Goal: Find specific page/section: Find specific page/section

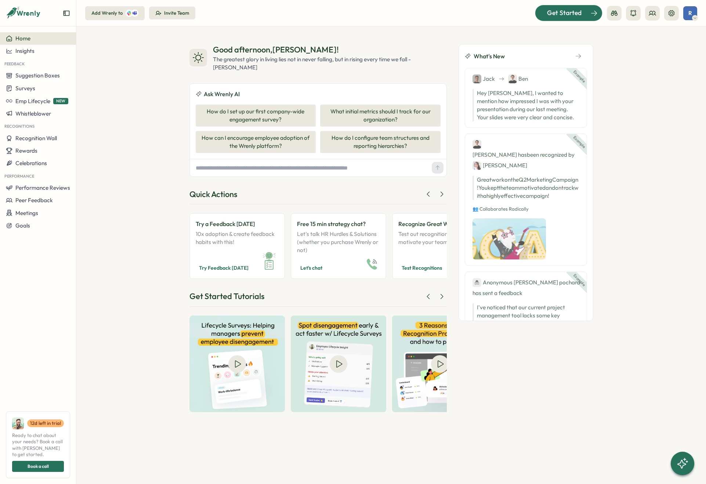
click at [584, 10] on div "Get Started" at bounding box center [564, 13] width 61 height 10
click at [674, 12] on icon at bounding box center [671, 13] width 6 height 6
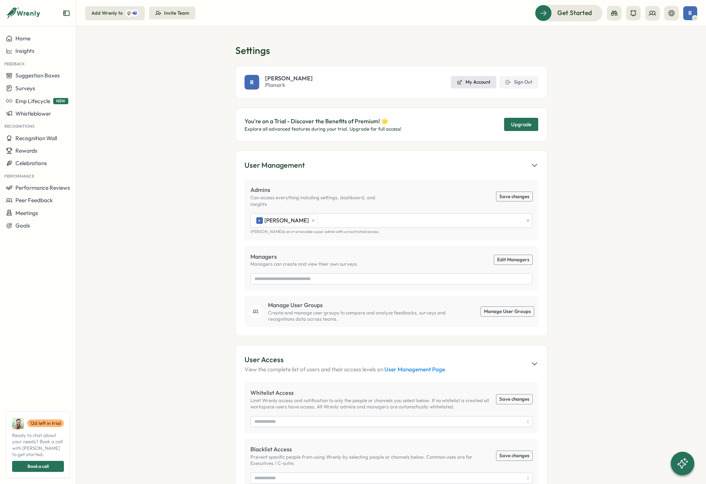
click at [465, 79] on span "My Account" at bounding box center [477, 82] width 25 height 7
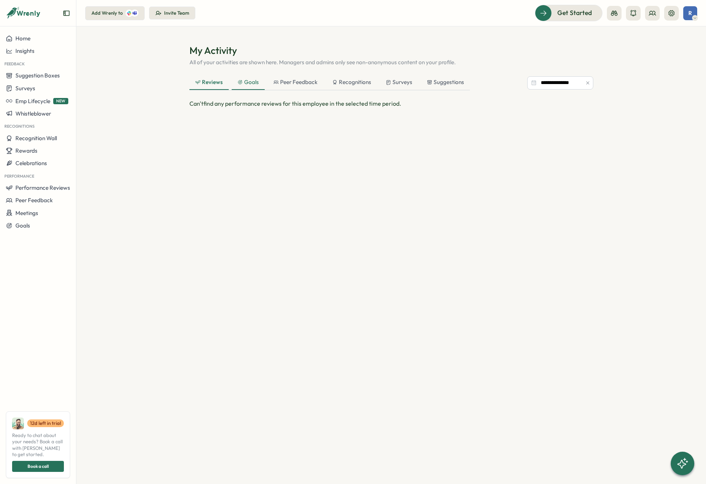
click at [239, 85] on div "Goals" at bounding box center [248, 82] width 21 height 8
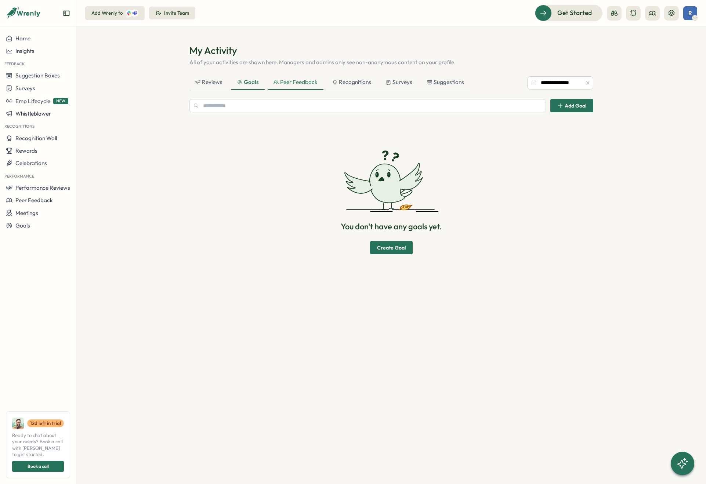
click at [304, 80] on div "Peer Feedback" at bounding box center [295, 82] width 44 height 8
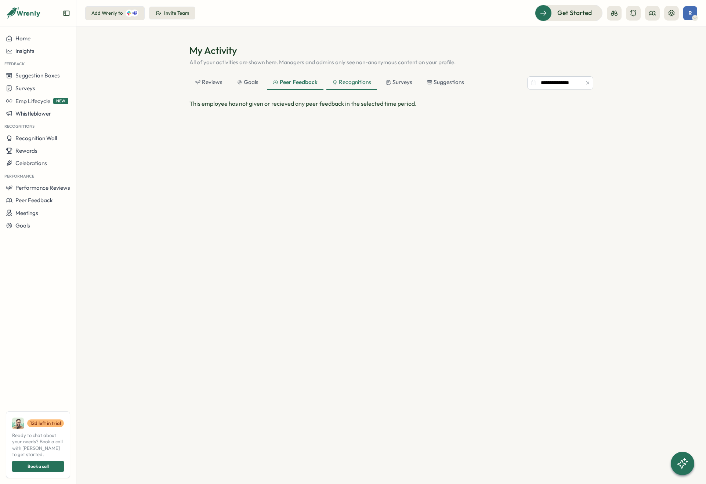
click at [357, 83] on div "Recognitions" at bounding box center [351, 82] width 39 height 8
click at [104, 10] on div "Add Wrenly to" at bounding box center [114, 13] width 47 height 7
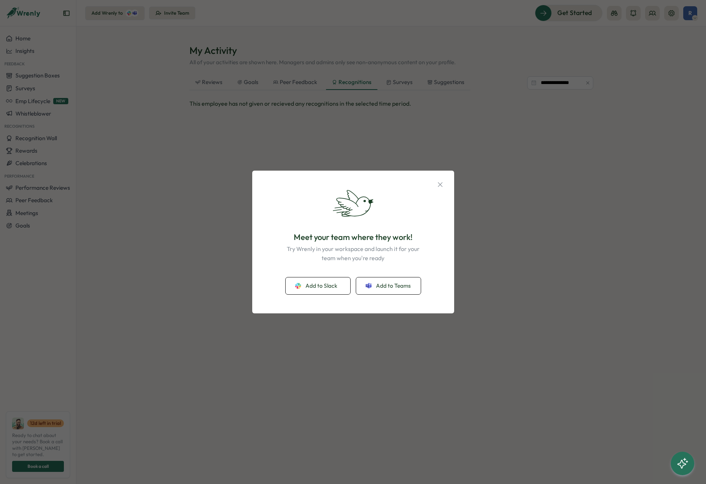
click at [143, 98] on div "Meet your team where they work! Try Wrenly in your workspace and launch it for …" at bounding box center [353, 242] width 706 height 484
click at [200, 106] on div "Meet your team where they work! Try Wrenly in your workspace and launch it for …" at bounding box center [353, 242] width 706 height 484
click at [442, 185] on icon "button" at bounding box center [440, 185] width 8 height 8
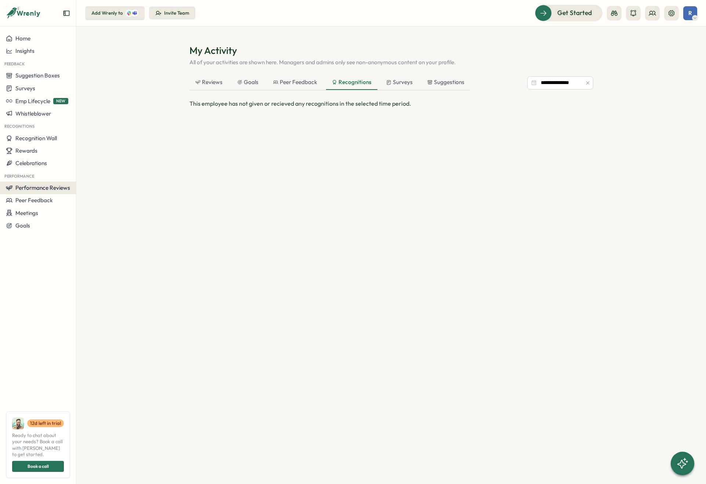
click at [38, 190] on span "Performance Reviews" at bounding box center [42, 187] width 55 height 7
